Goal: Task Accomplishment & Management: Use online tool/utility

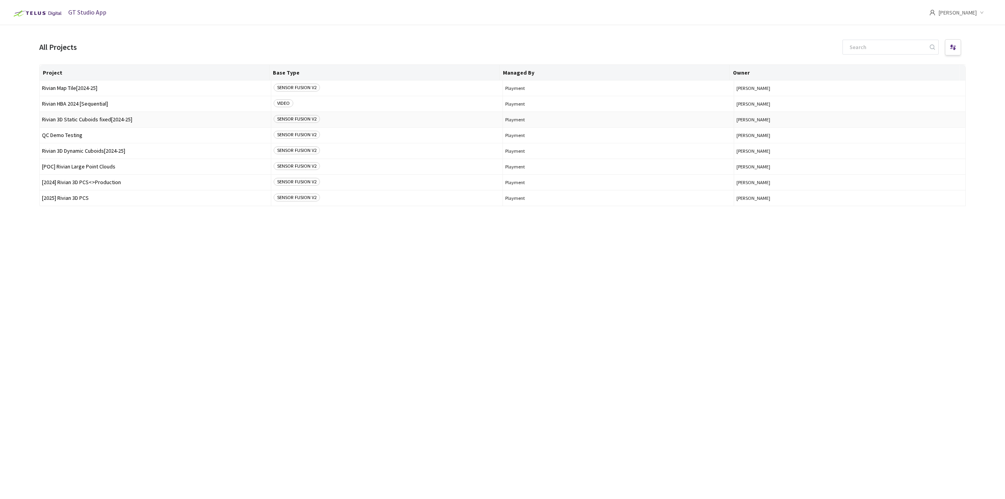
click at [115, 117] on span "Rivian 3D Static Cuboids fixed[2024-25]" at bounding box center [155, 120] width 227 height 6
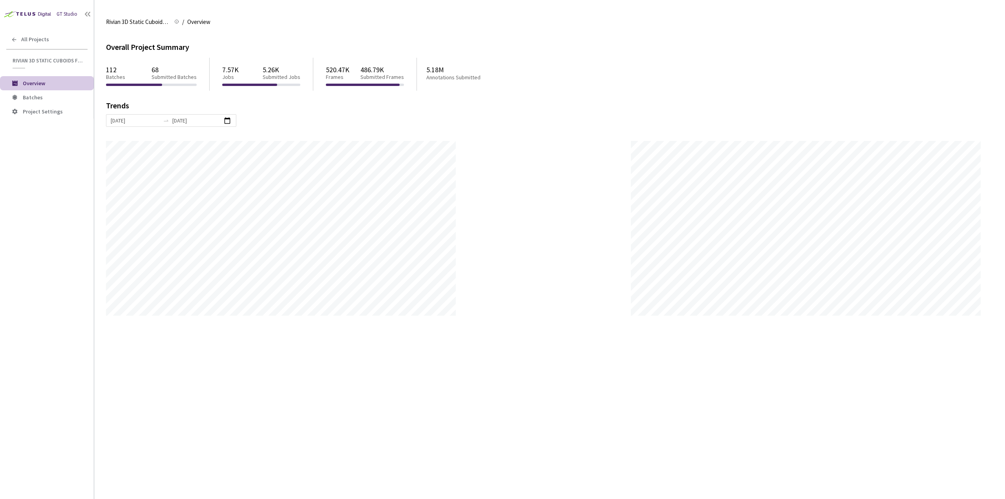
scroll to position [499, 1005]
click at [45, 92] on li "Batches" at bounding box center [47, 97] width 94 height 14
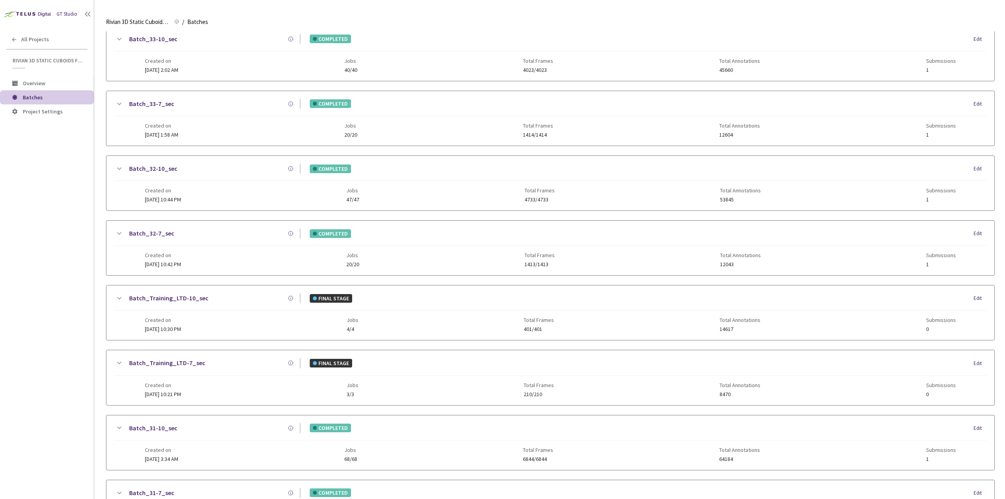
scroll to position [625, 0]
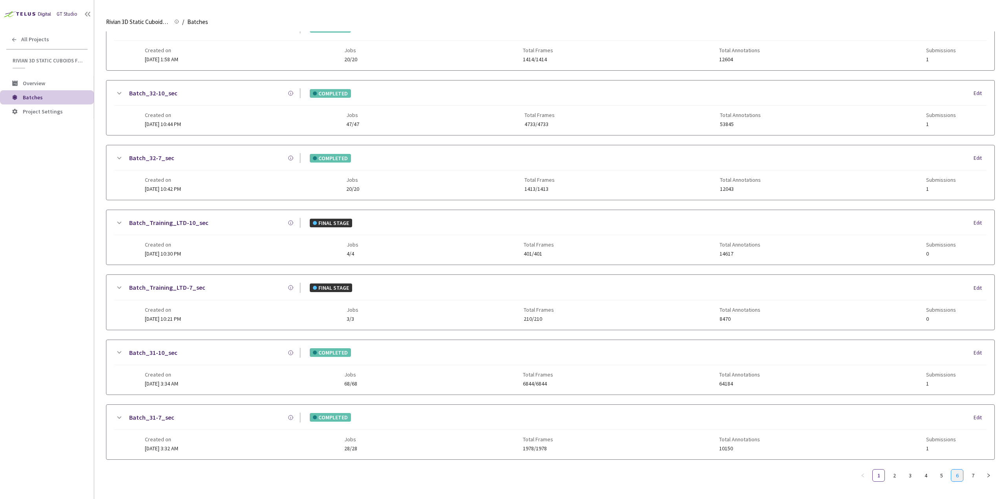
click at [955, 471] on link "6" at bounding box center [957, 476] width 12 height 12
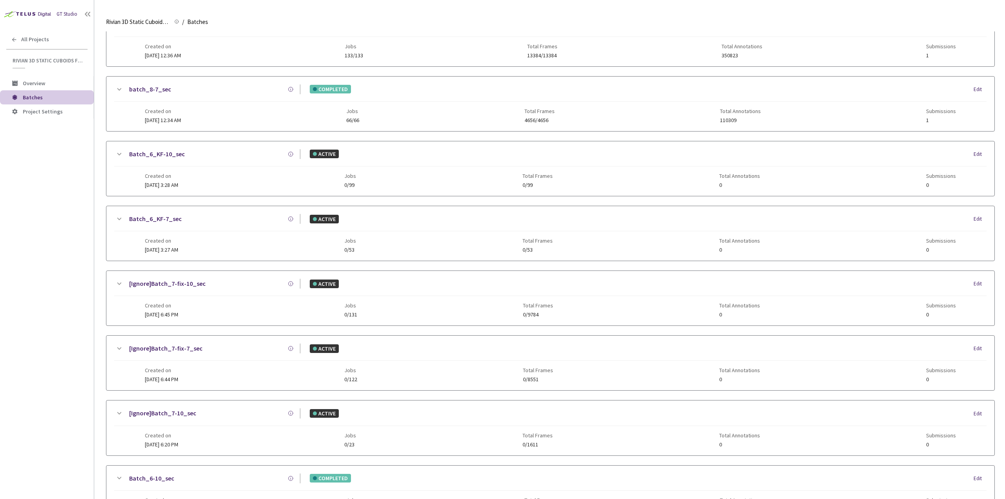
scroll to position [0, 0]
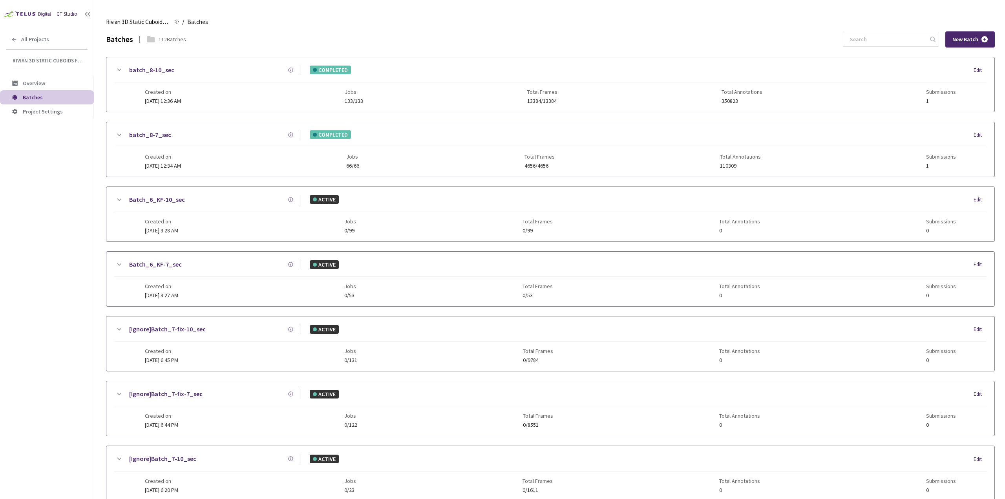
click at [181, 92] on span "Created on" at bounding box center [163, 92] width 36 height 6
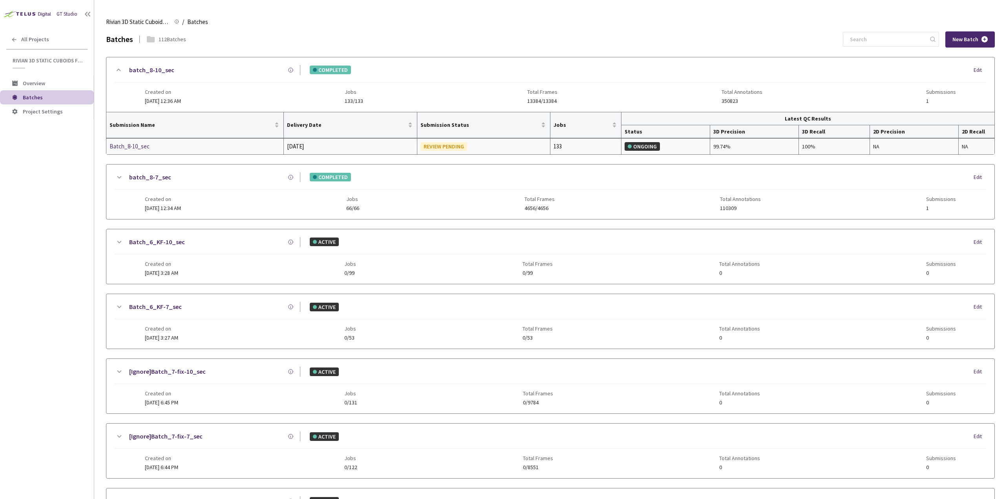
click at [137, 146] on div "Batch_8-10_sec" at bounding box center [151, 146] width 83 height 9
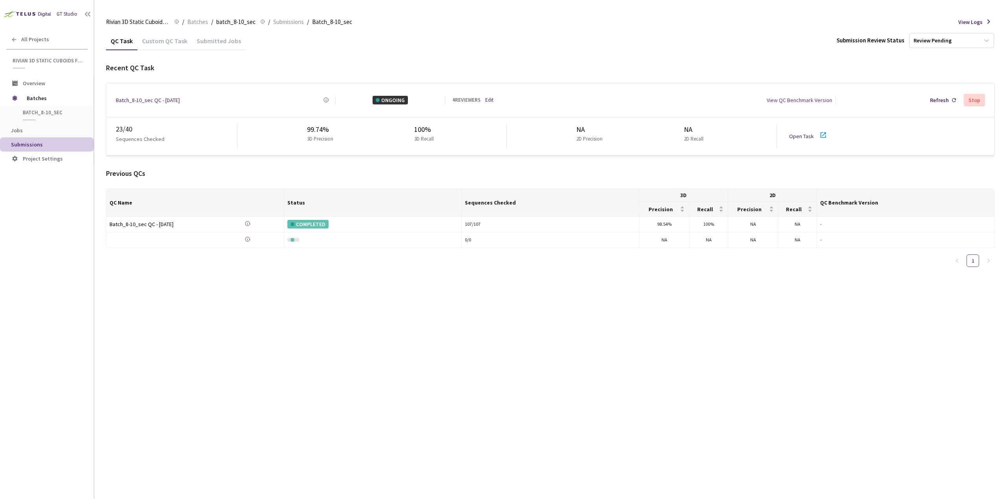
click at [794, 135] on link "Open Task" at bounding box center [801, 136] width 25 height 7
